Goal: Task Accomplishment & Management: Use online tool/utility

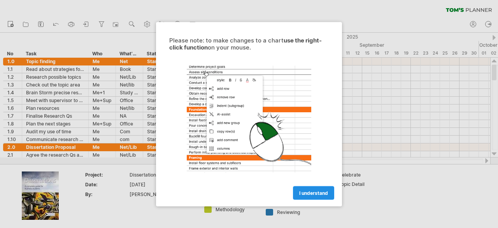
click at [313, 189] on link "I understand" at bounding box center [313, 193] width 41 height 14
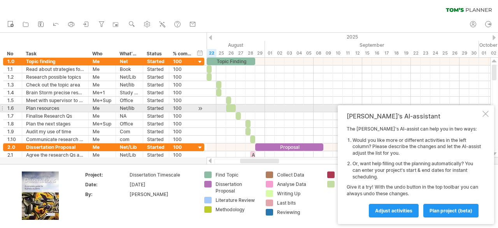
click at [481, 111] on div "[PERSON_NAME]'s AI-assistant The [PERSON_NAME]'s AI-assist can help you in two …" at bounding box center [416, 164] width 156 height 119
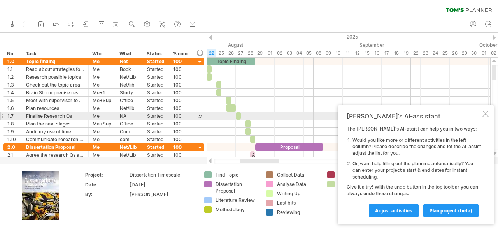
click at [485, 116] on div at bounding box center [486, 114] width 6 height 6
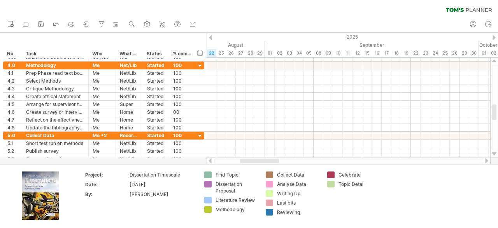
click at [496, 36] on div at bounding box center [494, 37] width 3 height 5
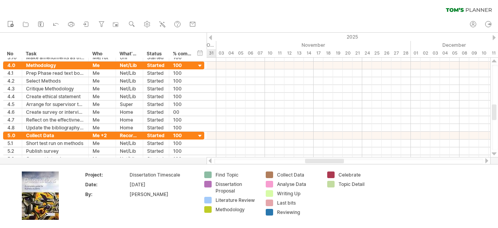
click at [496, 36] on div at bounding box center [494, 37] width 3 height 5
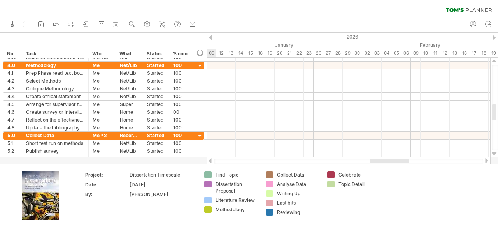
click at [496, 36] on div at bounding box center [494, 37] width 3 height 5
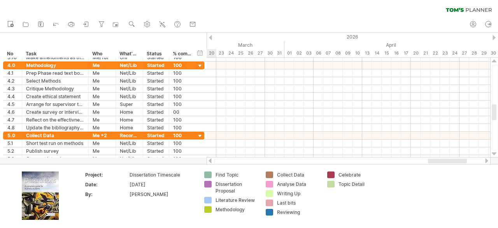
click at [496, 36] on div at bounding box center [494, 37] width 3 height 5
click at [211, 38] on div at bounding box center [210, 37] width 3 height 5
click at [210, 37] on div at bounding box center [210, 37] width 3 height 5
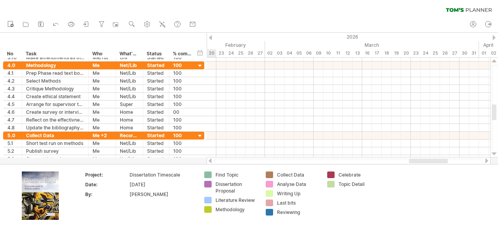
click at [210, 37] on div at bounding box center [210, 37] width 3 height 5
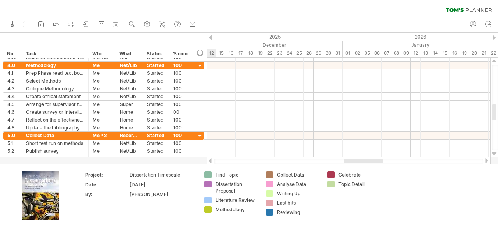
click at [210, 37] on div at bounding box center [210, 37] width 3 height 5
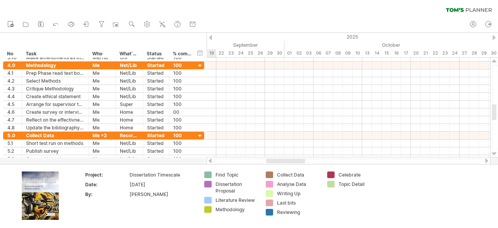
click at [210, 37] on div at bounding box center [210, 37] width 3 height 5
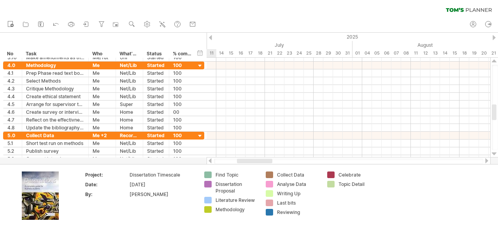
click at [210, 37] on div at bounding box center [210, 37] width 3 height 5
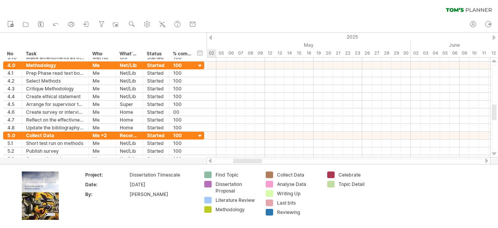
click at [210, 37] on div at bounding box center [210, 37] width 3 height 5
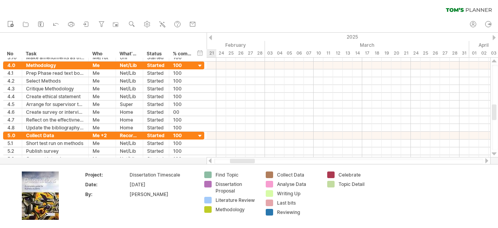
click at [210, 37] on div at bounding box center [210, 37] width 3 height 5
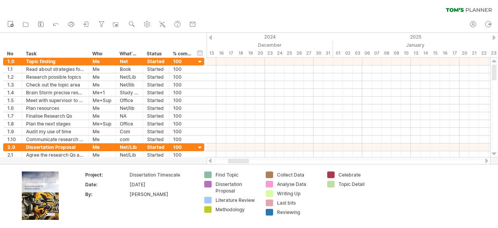
click at [494, 39] on div at bounding box center [494, 37] width 3 height 5
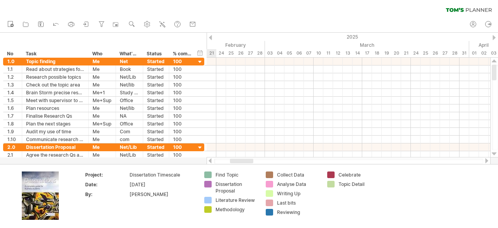
click at [494, 39] on div at bounding box center [494, 37] width 3 height 5
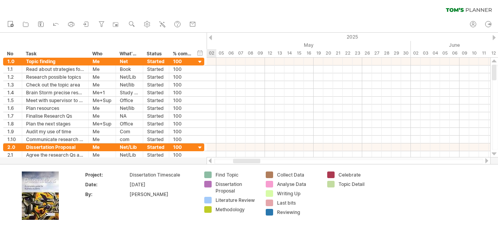
click at [494, 39] on div at bounding box center [494, 37] width 3 height 5
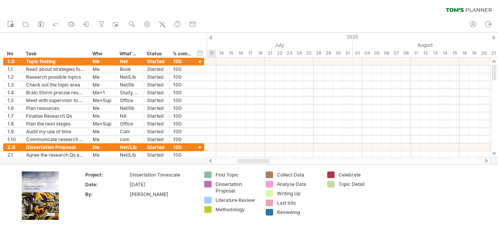
click at [494, 39] on div at bounding box center [494, 37] width 3 height 5
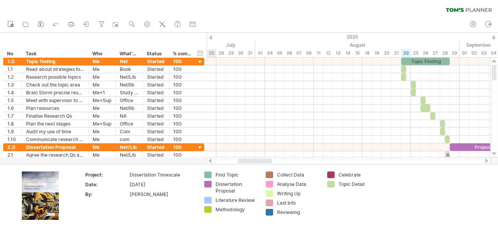
click at [495, 39] on div at bounding box center [494, 37] width 3 height 5
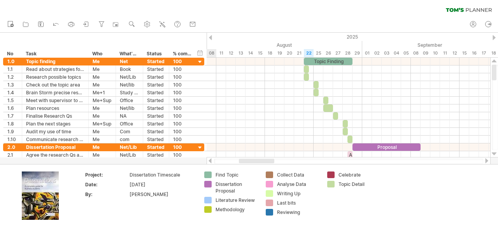
click at [495, 39] on div at bounding box center [494, 37] width 3 height 5
